Goal: Entertainment & Leisure: Consume media (video, audio)

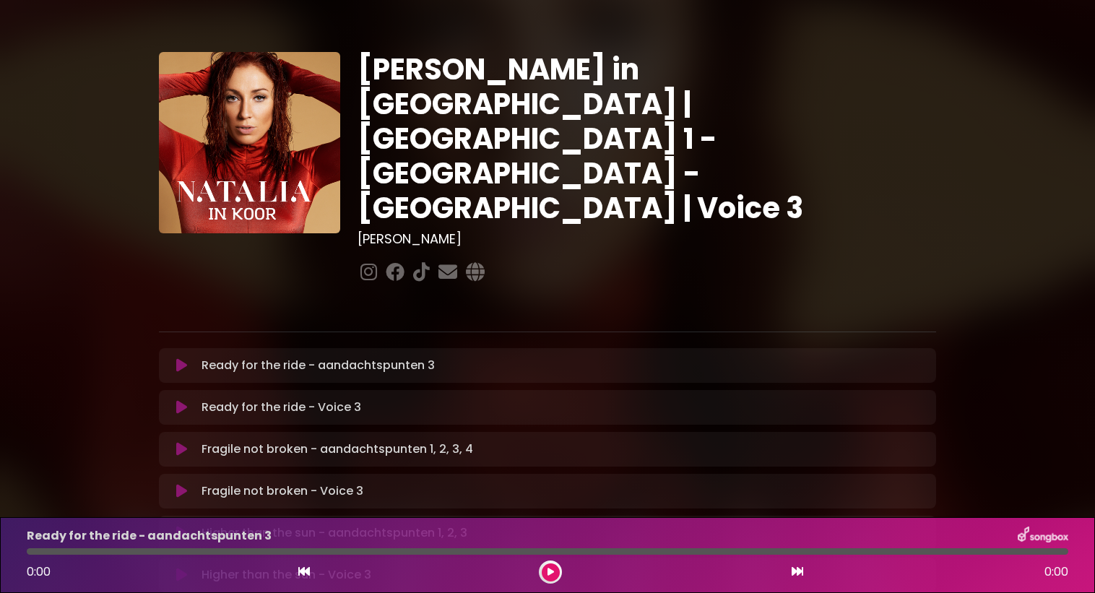
click at [189, 358] on button at bounding box center [182, 365] width 28 height 14
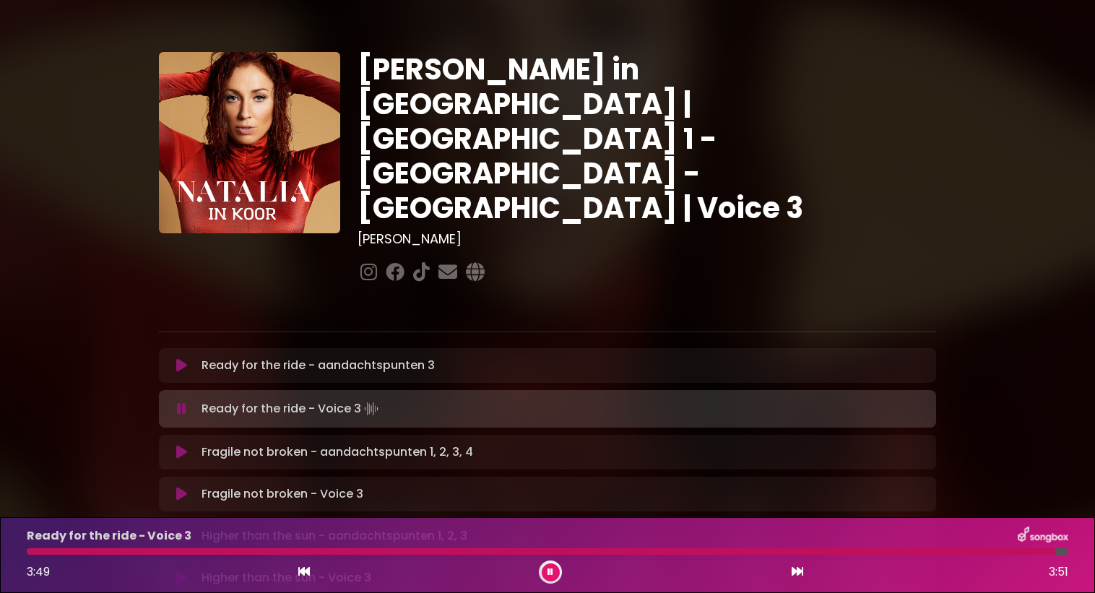
click at [548, 574] on icon at bounding box center [551, 572] width 6 height 9
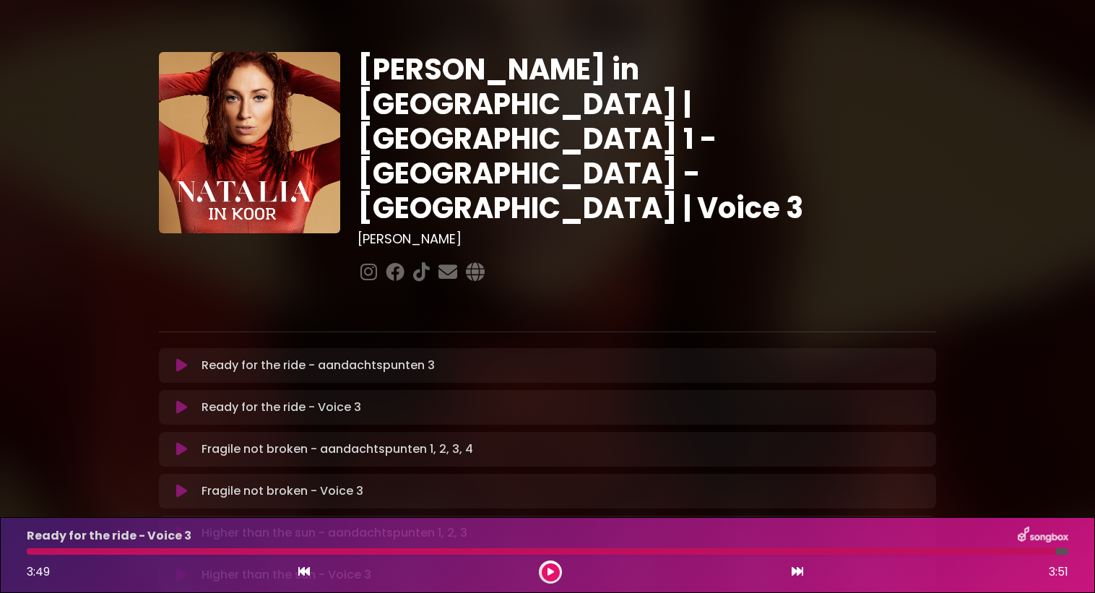
click at [185, 442] on icon at bounding box center [181, 449] width 11 height 14
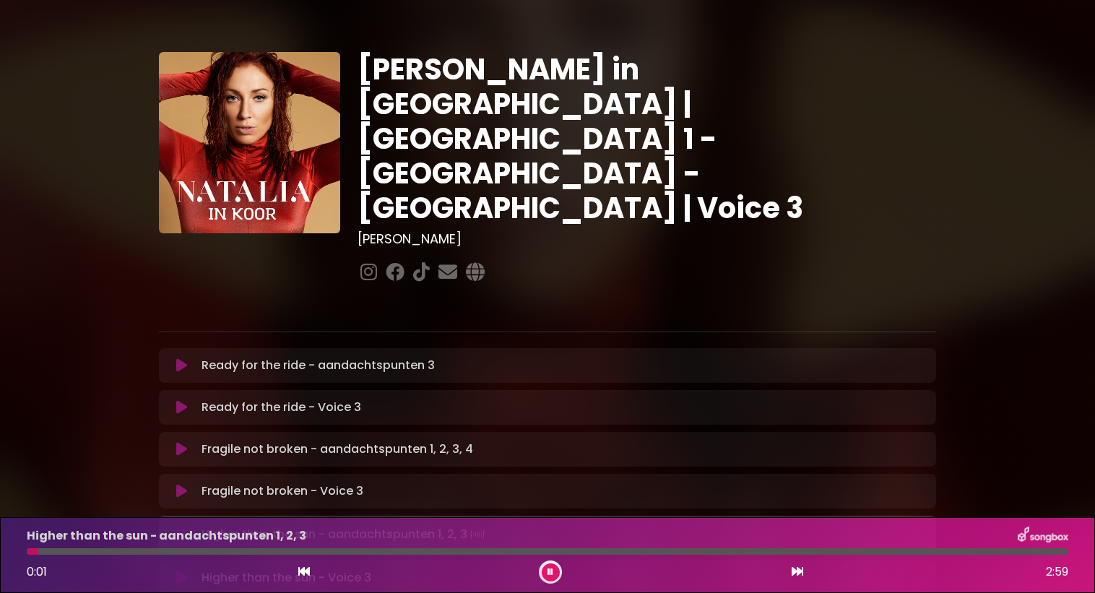
click at [221, 483] on p "Fragile not broken - Voice 3 Loading Track..." at bounding box center [283, 491] width 162 height 17
click at [184, 474] on div "Fragile not broken - Voice 3 Loading Track... Your Feedback Name" at bounding box center [547, 491] width 777 height 35
click at [182, 483] on div "Fragile not broken - Voice 3 Loading Track..." at bounding box center [548, 491] width 760 height 17
click at [179, 484] on icon at bounding box center [181, 491] width 11 height 14
click at [545, 573] on button at bounding box center [551, 573] width 18 height 18
